Goal: Transaction & Acquisition: Purchase product/service

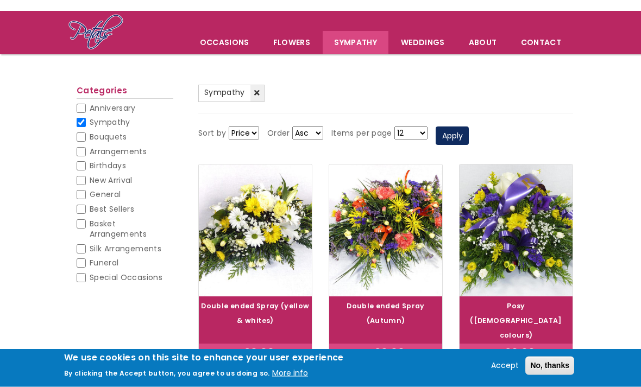
scroll to position [61, 0]
click at [84, 261] on input "Funeral" at bounding box center [81, 263] width 9 height 9
checkbox input "true"
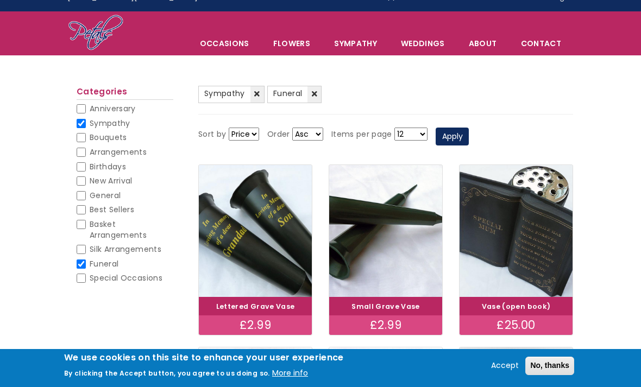
scroll to position [11, 0]
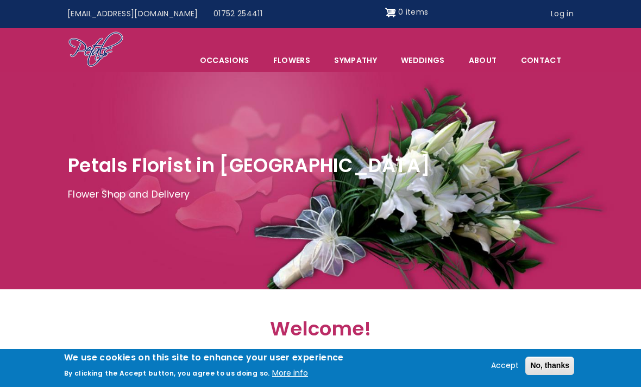
click at [366, 64] on link "Sympathy" at bounding box center [356, 60] width 66 height 23
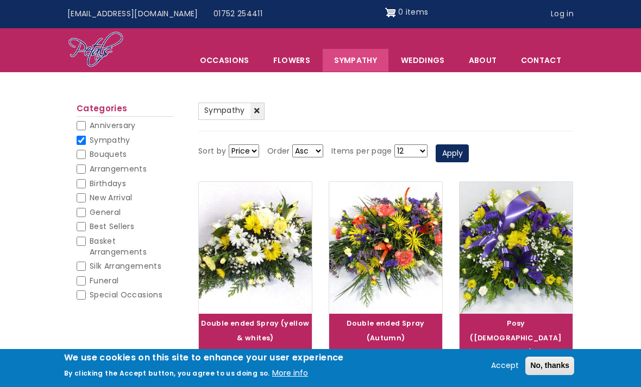
click at [80, 278] on input "Funeral" at bounding box center [81, 281] width 9 height 9
checkbox input "true"
